Goal: Task Accomplishment & Management: Use online tool/utility

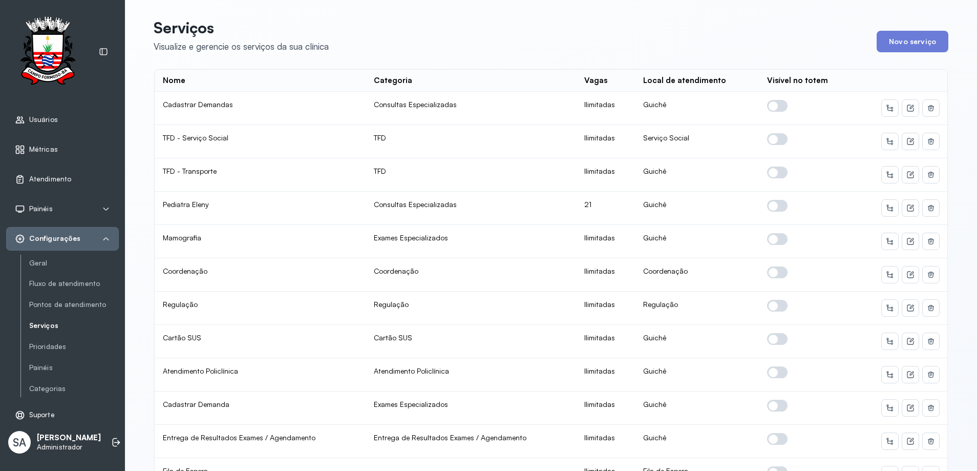
scroll to position [490, 0]
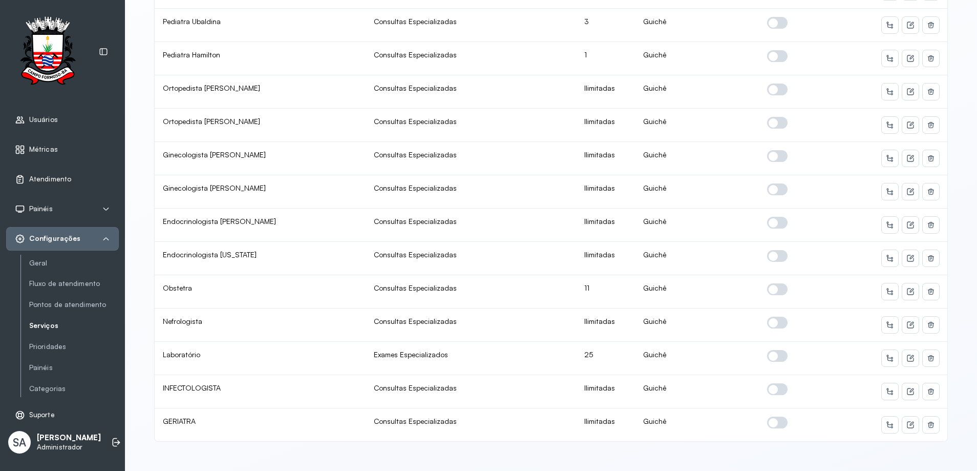
click at [48, 178] on span "Atendimento" at bounding box center [50, 179] width 42 height 9
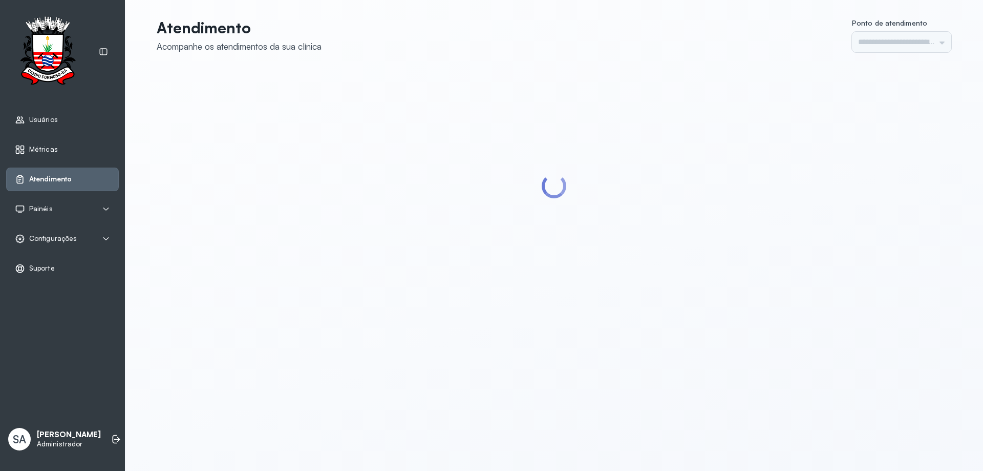
type input "******"
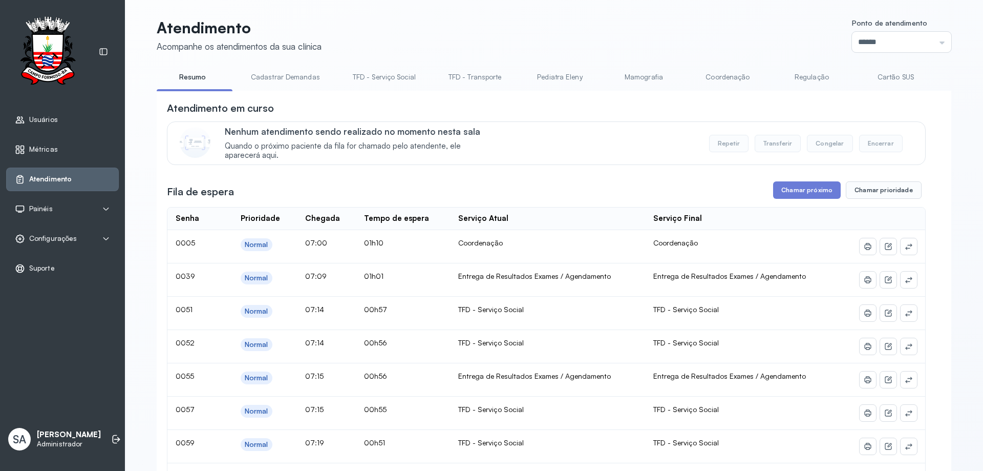
click at [698, 76] on link "Coordenação" at bounding box center [728, 77] width 72 height 17
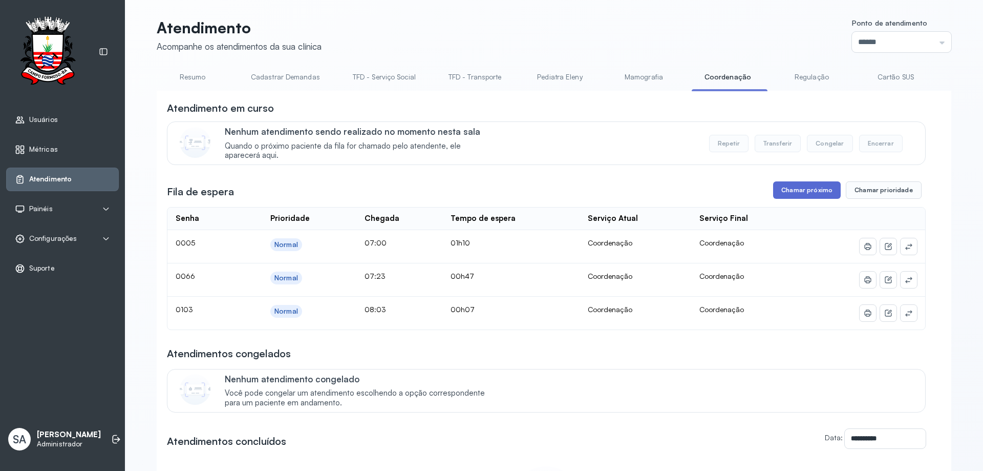
click at [821, 197] on button "Chamar próximo" at bounding box center [807, 189] width 68 height 17
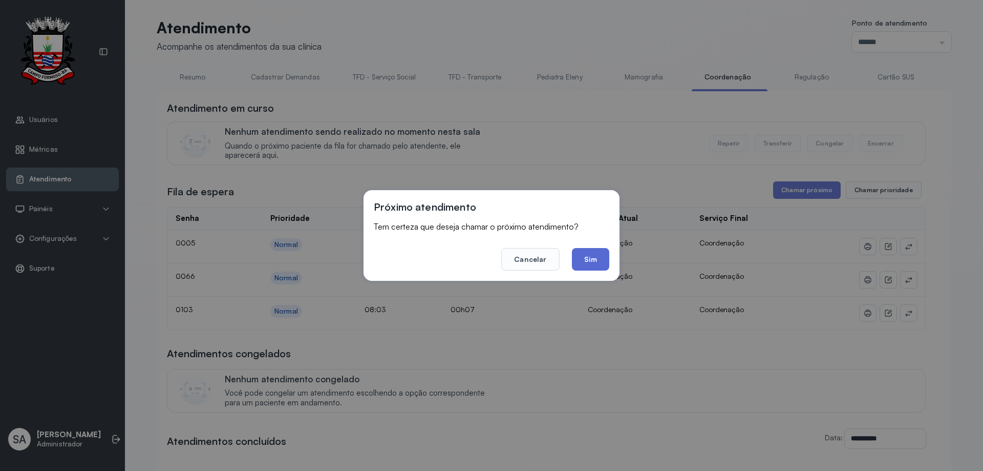
click at [591, 259] on button "Sim" at bounding box center [590, 259] width 37 height 23
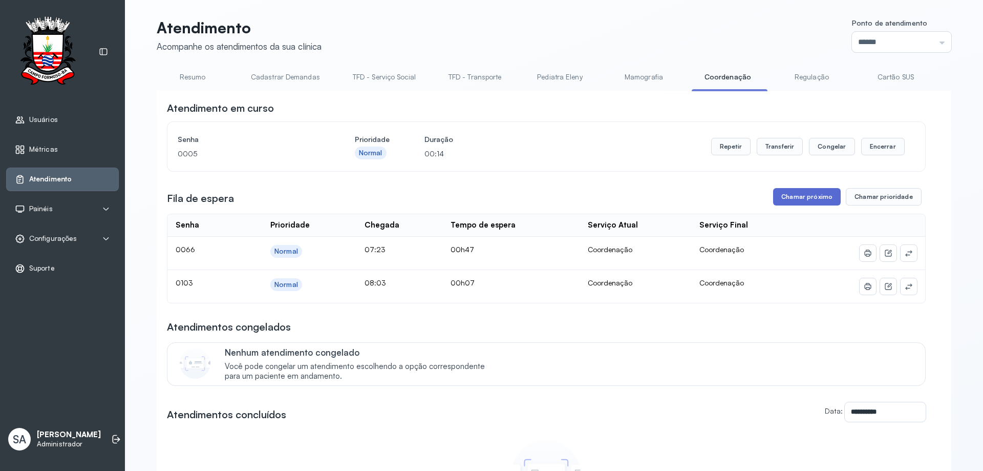
click at [813, 197] on button "Chamar próximo" at bounding box center [807, 196] width 68 height 17
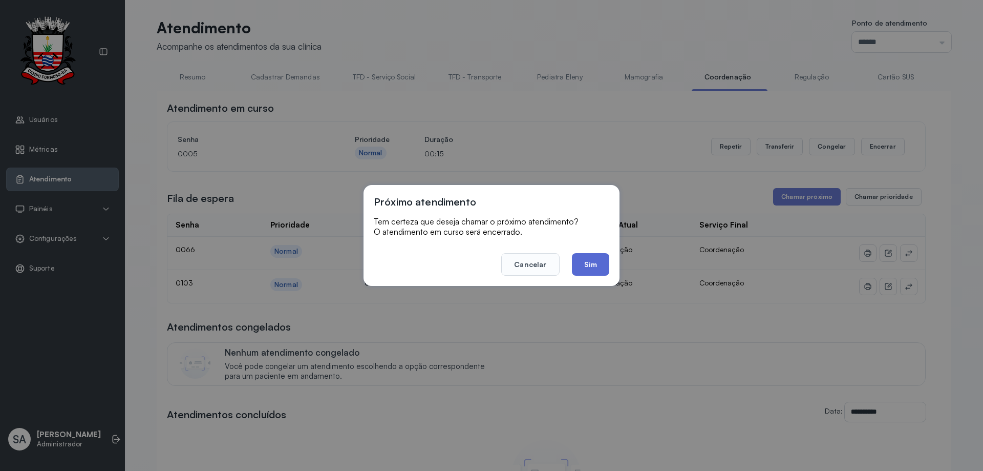
click at [593, 263] on button "Sim" at bounding box center [590, 264] width 37 height 23
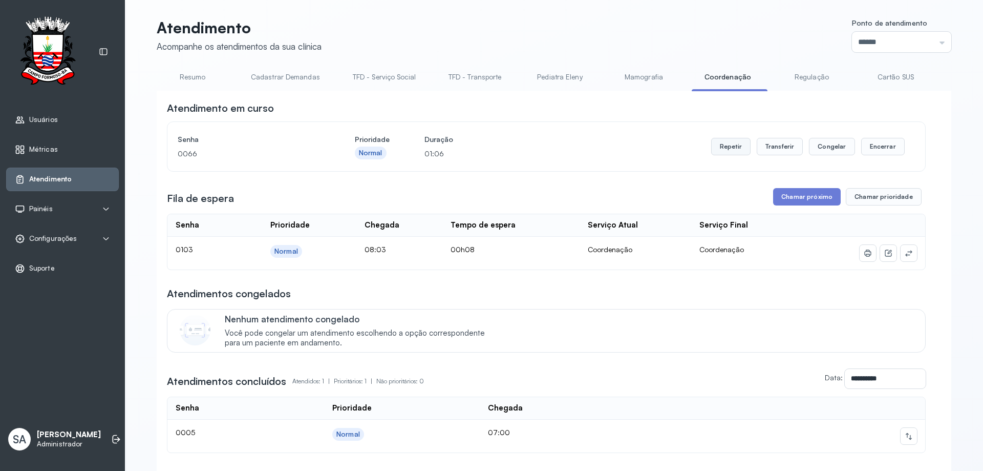
click at [732, 144] on button "Repetir" at bounding box center [730, 146] width 39 height 17
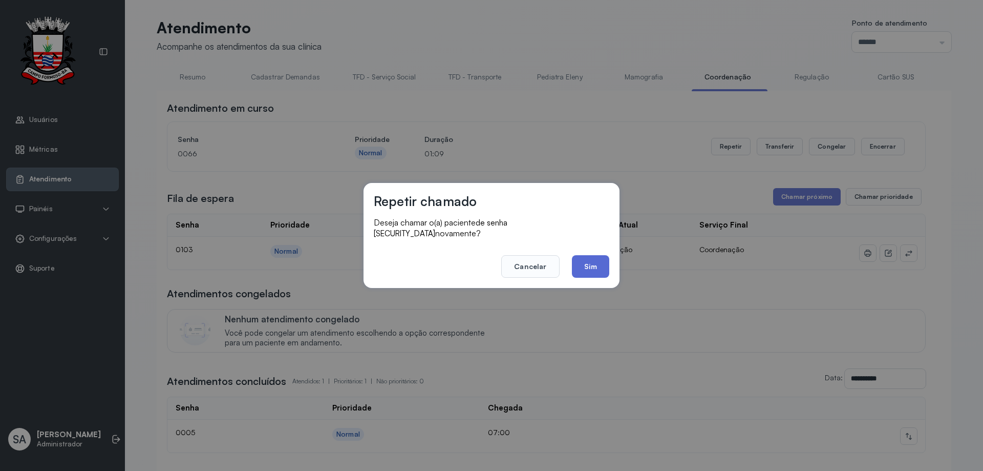
click at [586, 258] on button "Sim" at bounding box center [590, 266] width 37 height 23
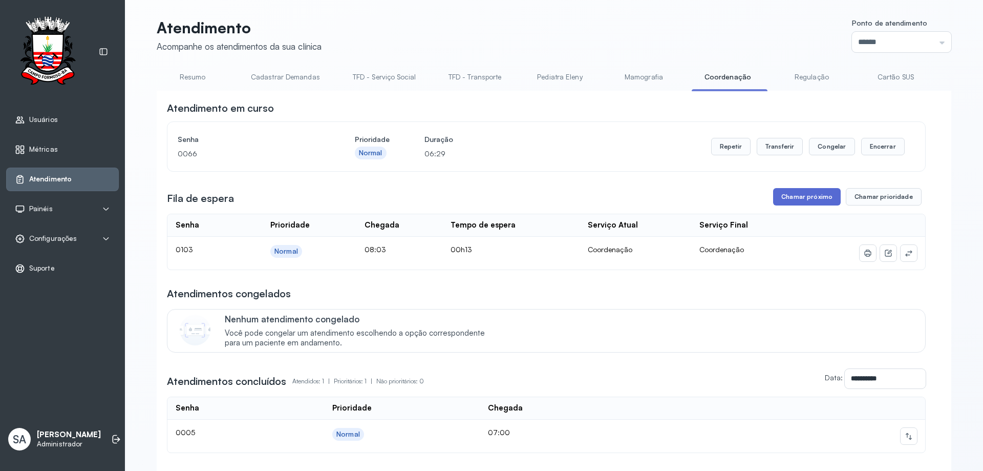
click at [803, 199] on button "Chamar próximo" at bounding box center [807, 196] width 68 height 17
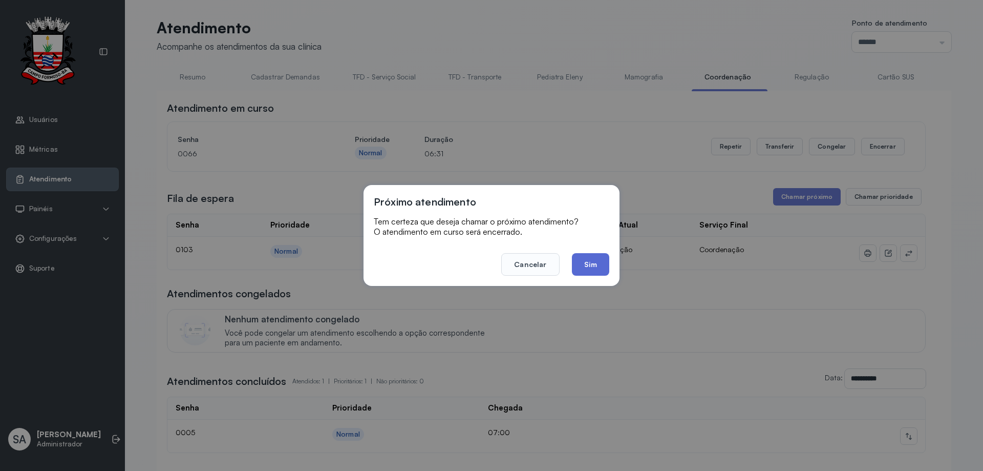
click at [589, 260] on button "Sim" at bounding box center [590, 264] width 37 height 23
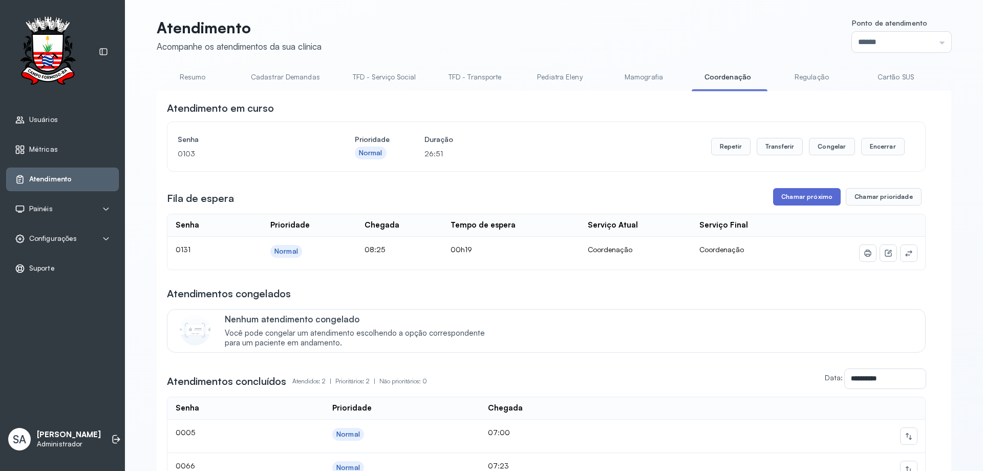
click at [789, 198] on button "Chamar próximo" at bounding box center [807, 196] width 68 height 17
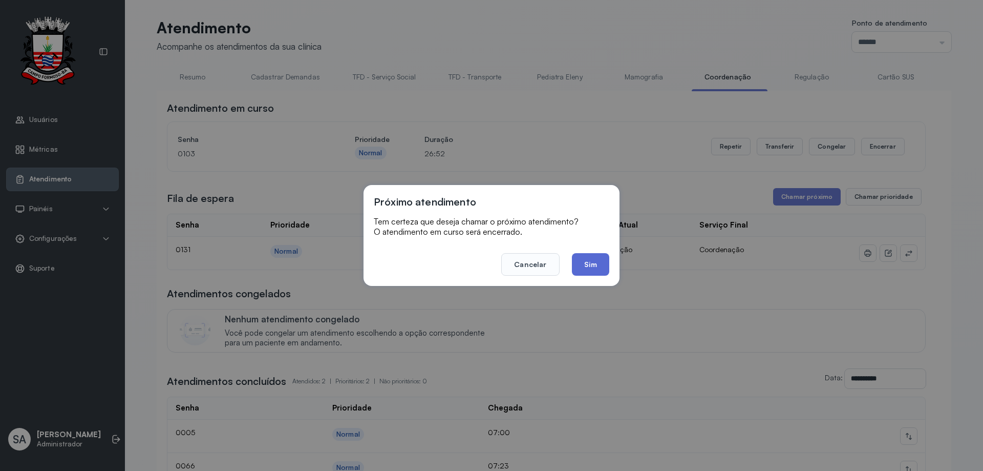
click at [594, 262] on button "Sim" at bounding box center [590, 264] width 37 height 23
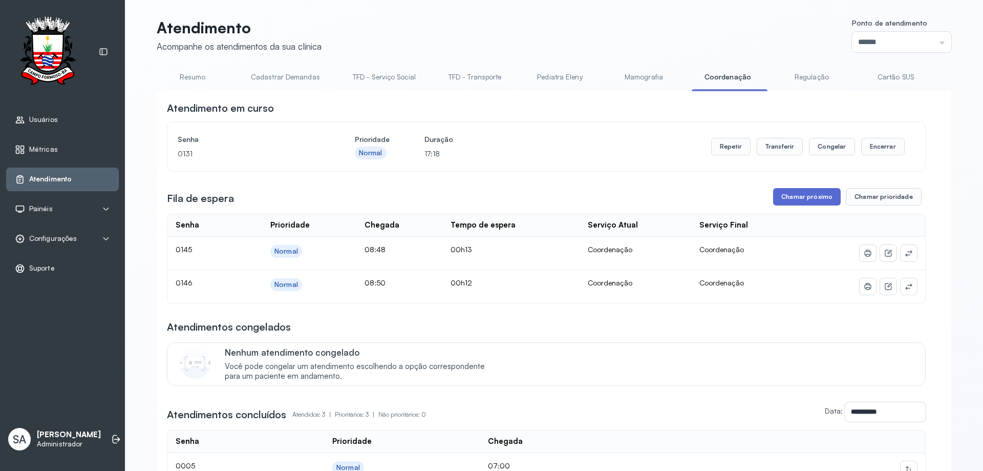
click at [790, 198] on button "Chamar próximo" at bounding box center [807, 196] width 68 height 17
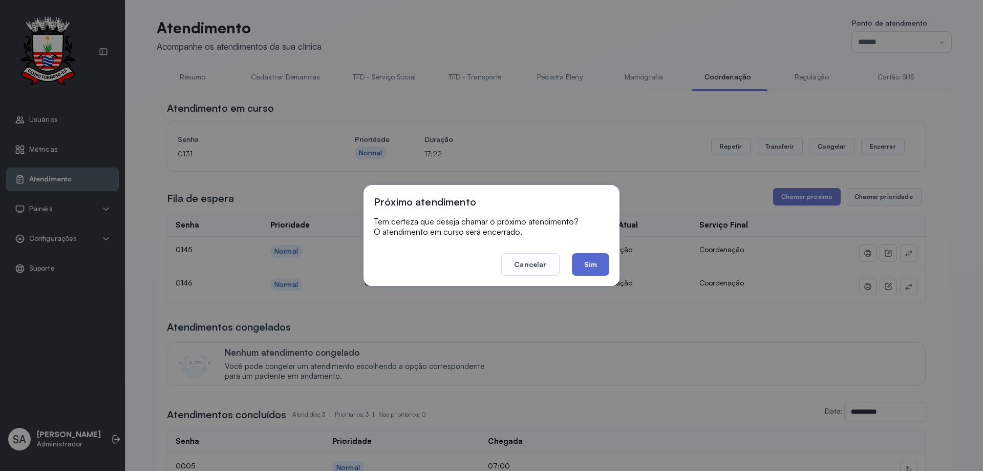
click at [591, 265] on button "Sim" at bounding box center [590, 264] width 37 height 23
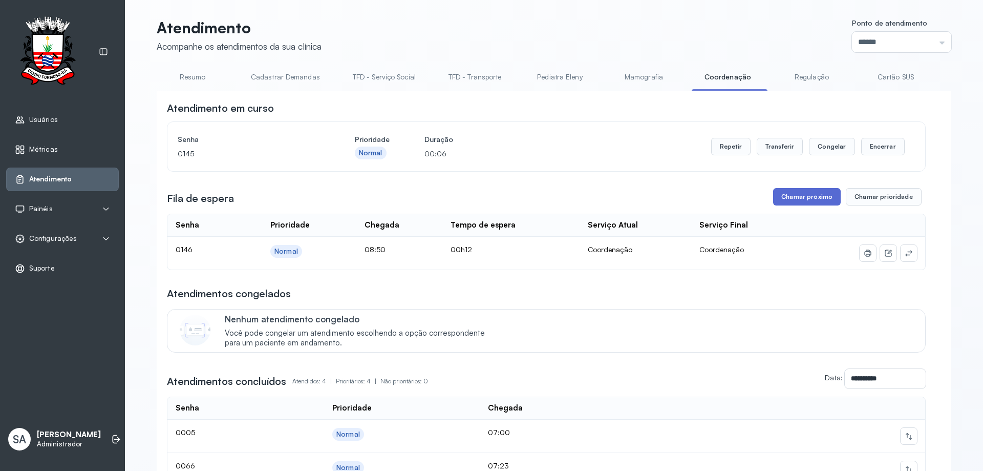
click at [787, 193] on button "Chamar próximo" at bounding box center [807, 196] width 68 height 17
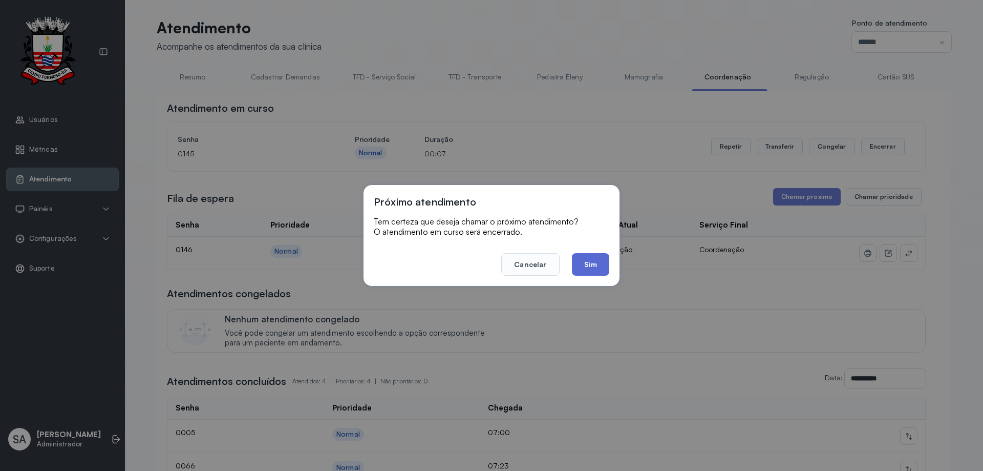
click at [593, 263] on button "Sim" at bounding box center [590, 264] width 37 height 23
